Goal: Check status

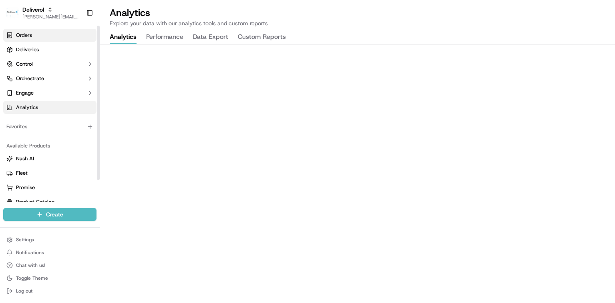
drag, startPoint x: 28, startPoint y: 50, endPoint x: 43, endPoint y: 33, distance: 22.4
click at [28, 50] on span "Deliveries" at bounding box center [27, 49] width 23 height 7
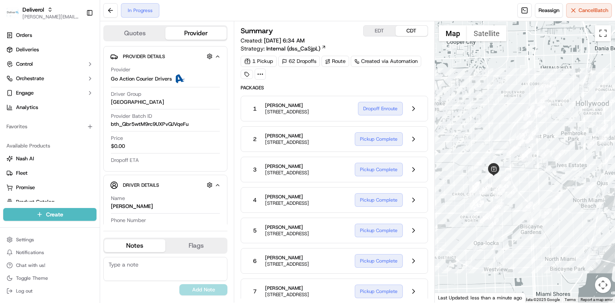
scroll to position [1917, 0]
